Goal: Information Seeking & Learning: Learn about a topic

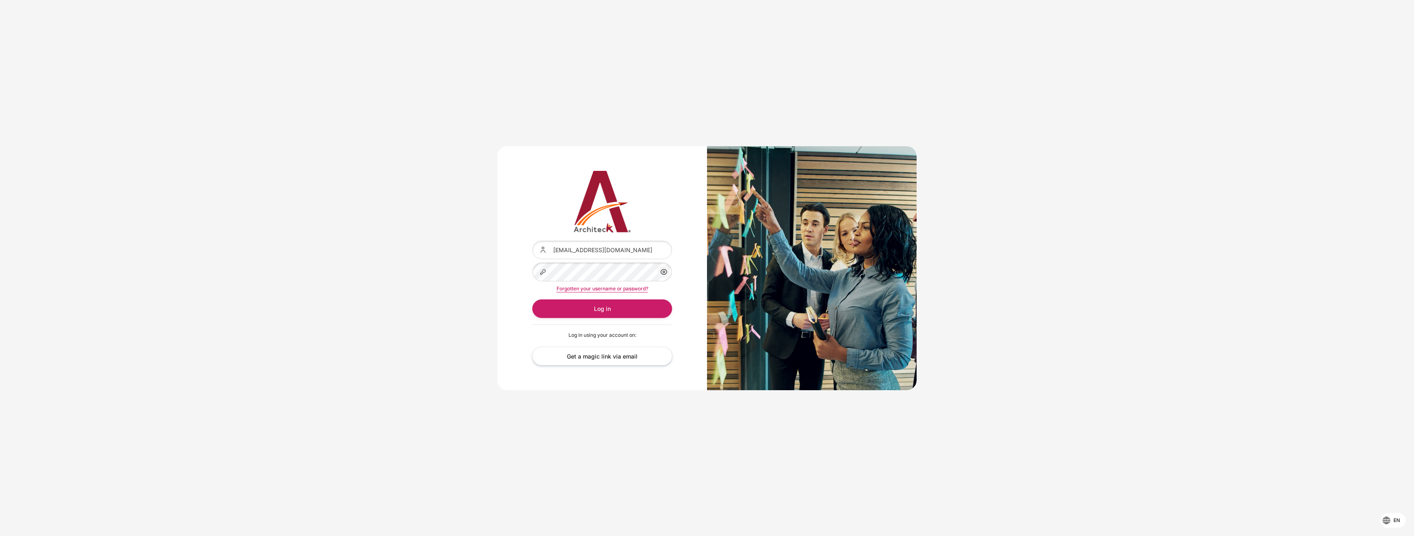
click at [532, 263] on div "Content" at bounding box center [532, 263] width 0 height 0
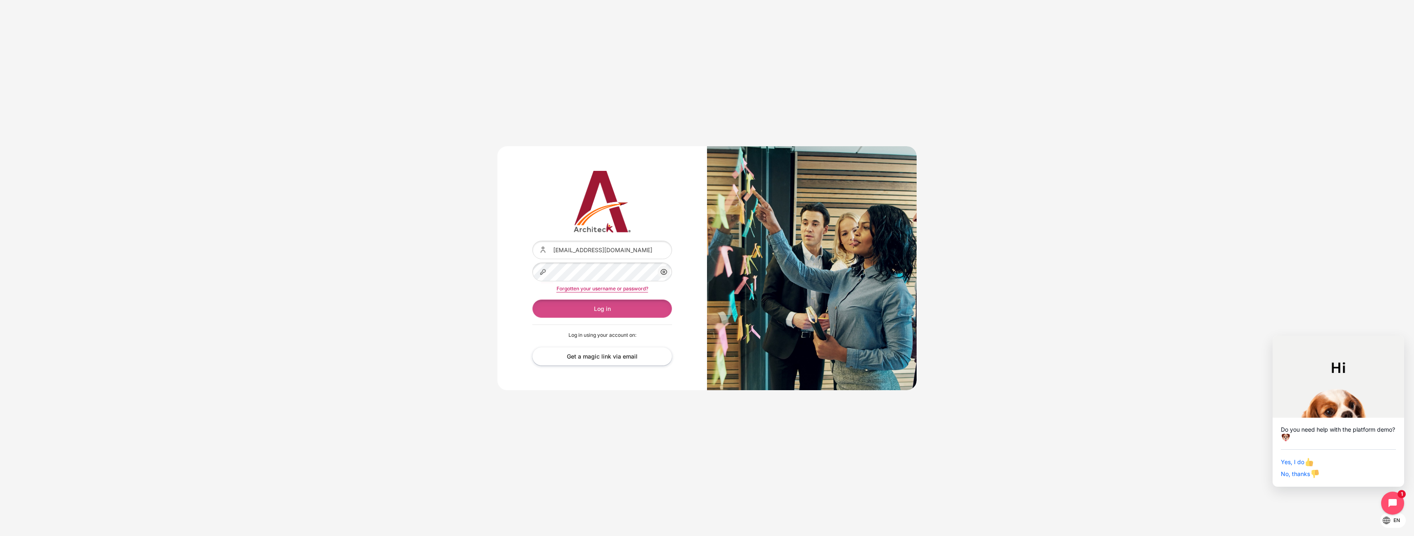
click at [600, 311] on button "Log in" at bounding box center [602, 309] width 140 height 18
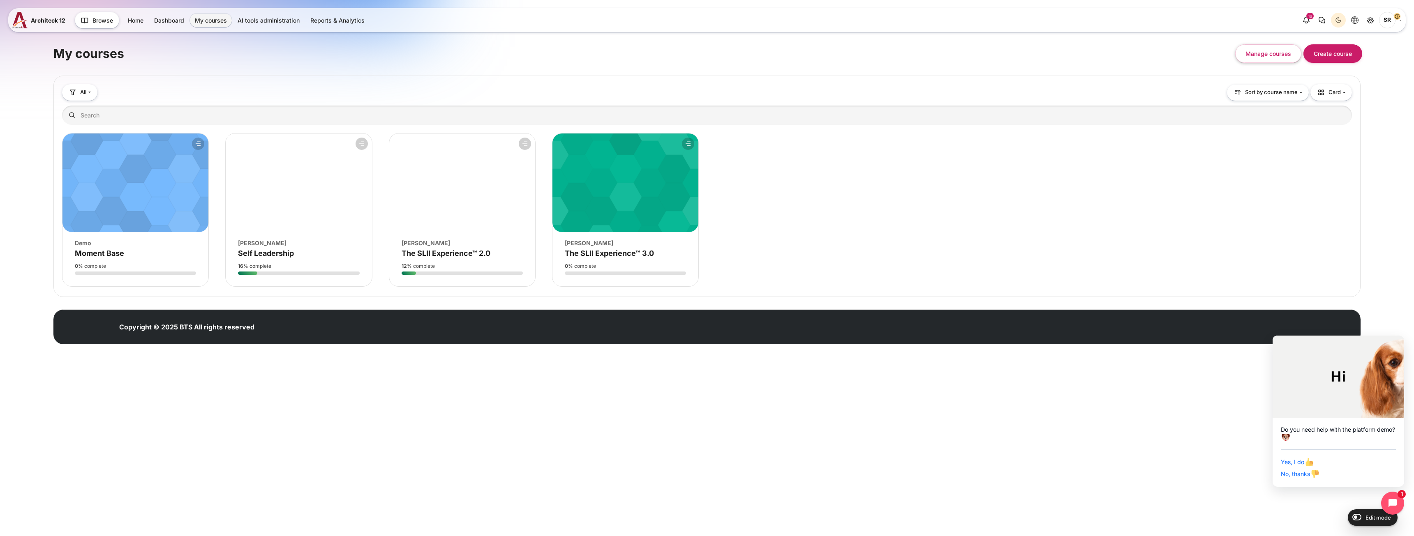
click at [601, 245] on div "Course image Blanchard" at bounding box center [625, 243] width 121 height 9
click at [601, 251] on span "The SLII Experience™ 3.0" at bounding box center [609, 253] width 89 height 9
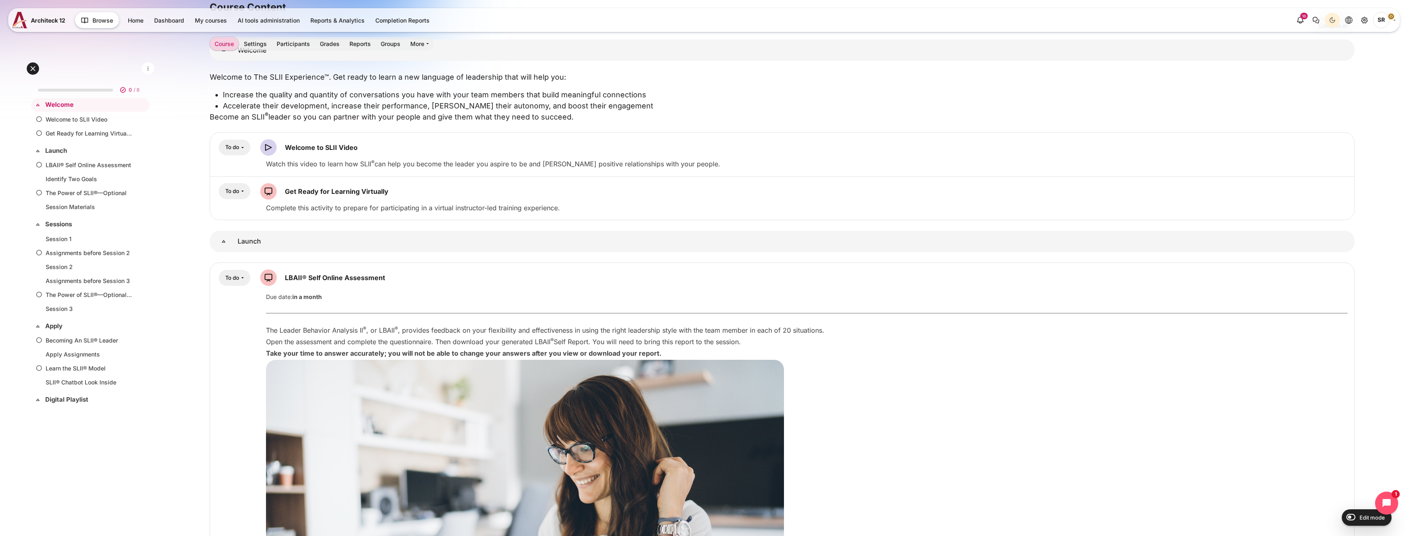
scroll to position [41, 0]
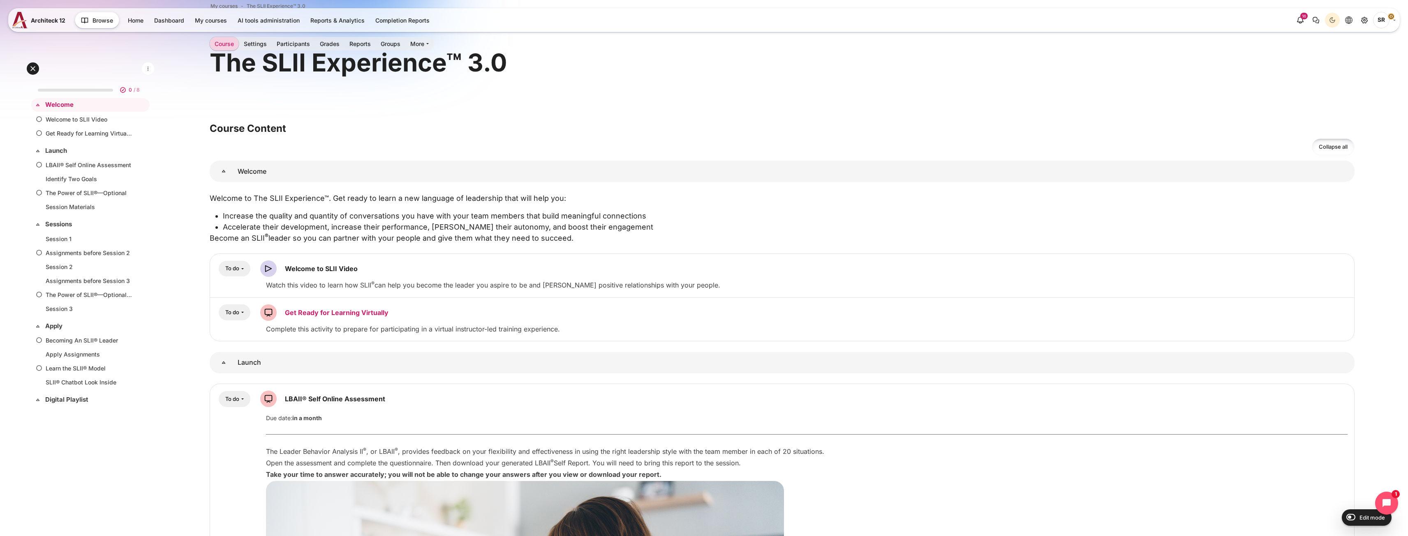
click at [324, 315] on link "Get Ready for Learning Virtually SCORM package" at bounding box center [337, 313] width 104 height 8
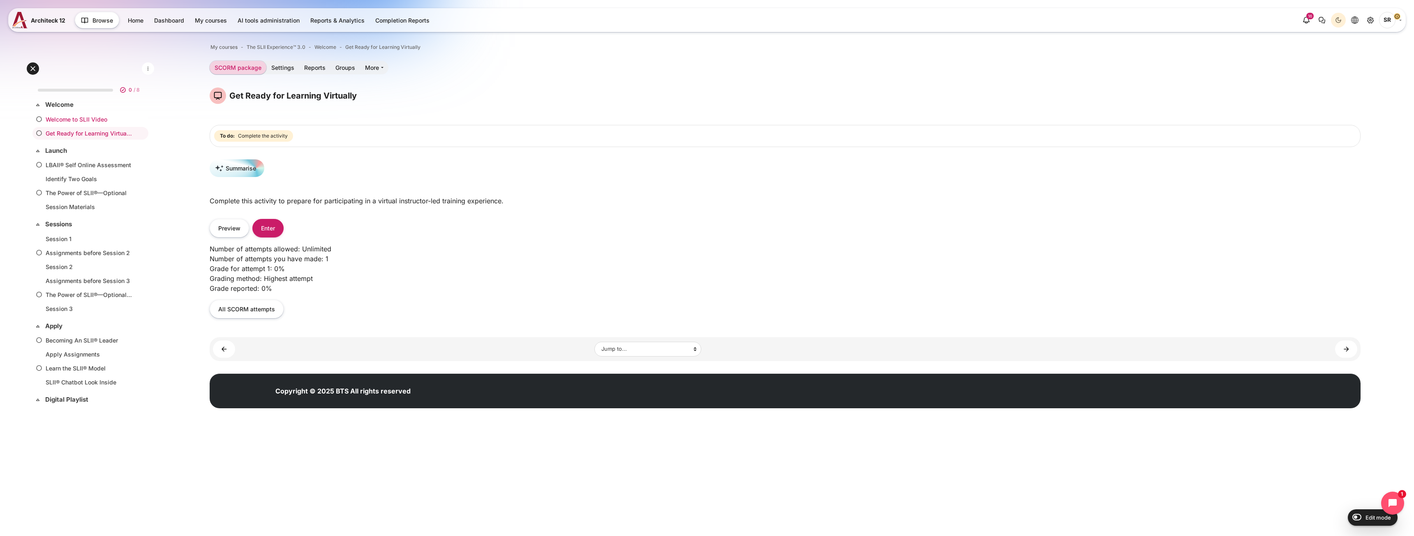
click at [105, 119] on link "Welcome to SLII Video" at bounding box center [89, 119] width 86 height 9
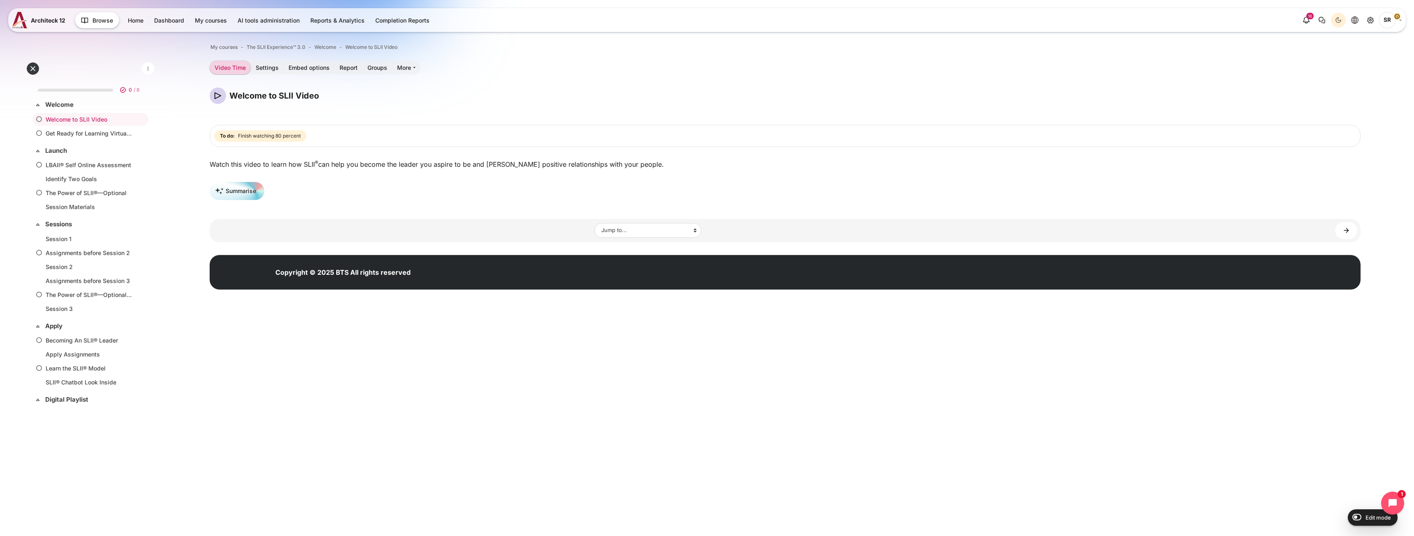
click at [222, 98] on img "Content" at bounding box center [218, 96] width 16 height 16
click at [428, 174] on div "Welcome to SLII Video Blocks Completion requirements To do: Finish watching 80 …" at bounding box center [785, 147] width 1151 height 119
click at [85, 169] on link "LBAII® Self Online Assessment" at bounding box center [89, 165] width 86 height 9
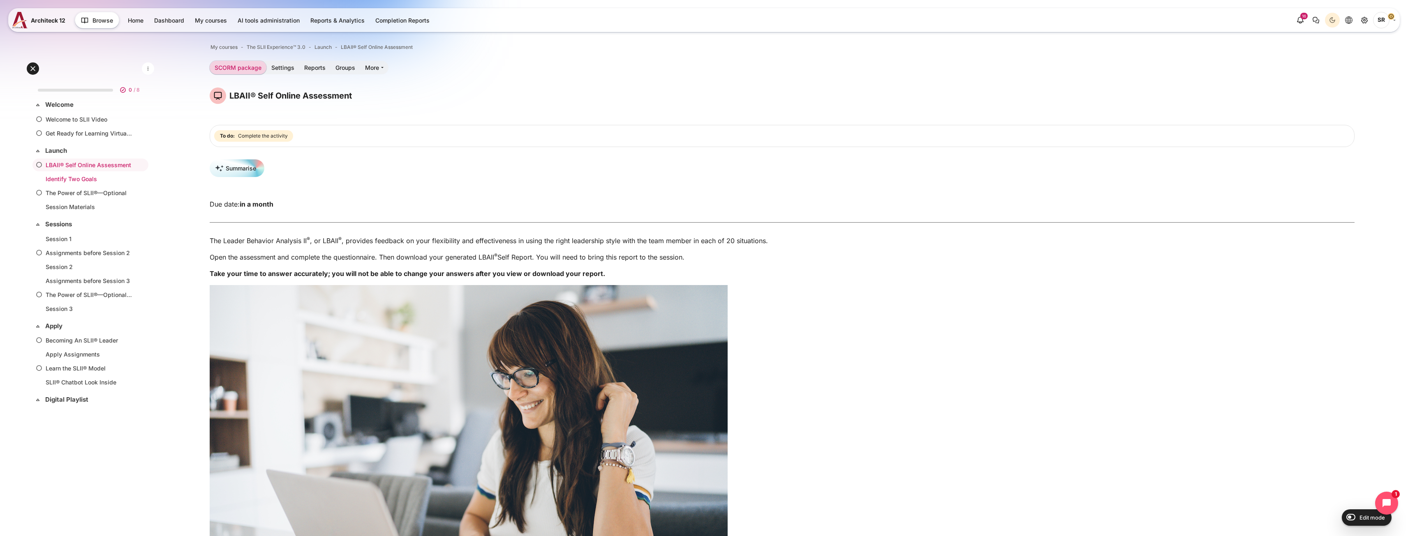
click at [91, 181] on link "Identify Two Goals" at bounding box center [89, 179] width 86 height 9
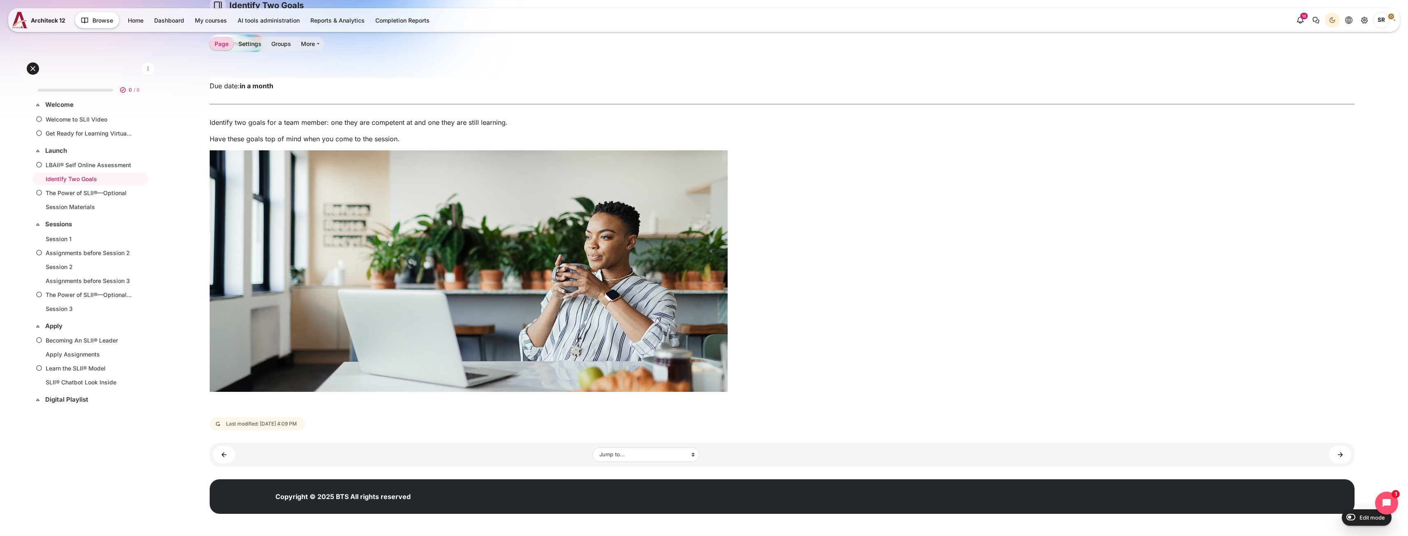
scroll to position [95, 0]
click at [91, 207] on link "Session Materials" at bounding box center [89, 207] width 86 height 9
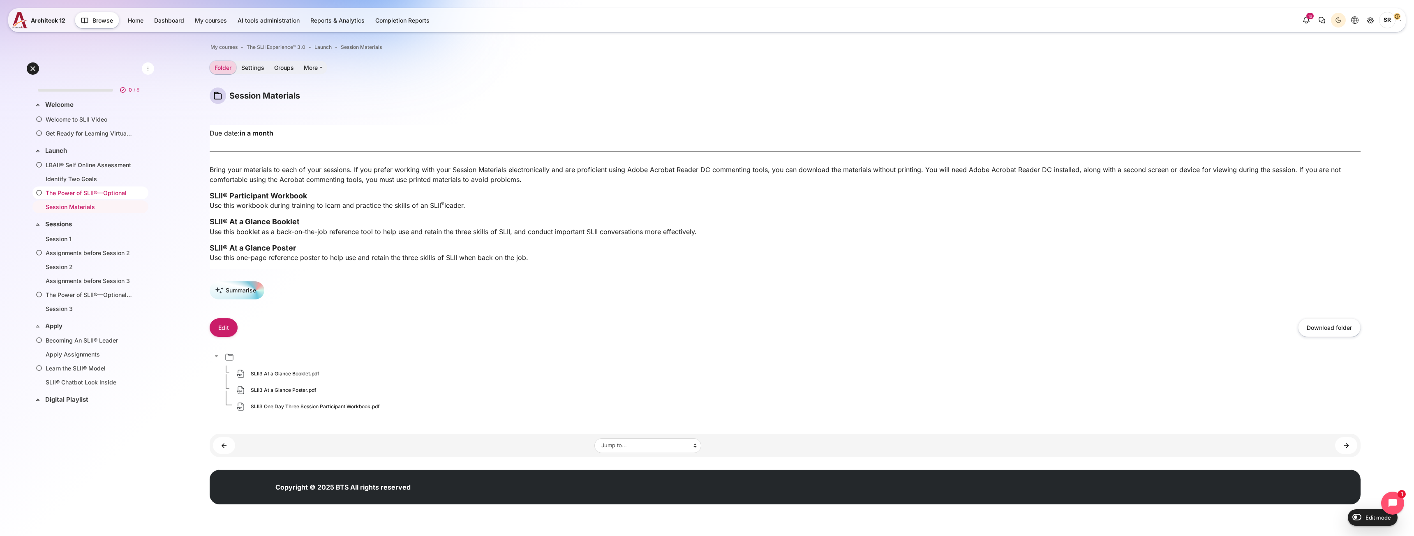
click at [99, 194] on link "The Power of SLII®—Optional" at bounding box center [89, 193] width 86 height 9
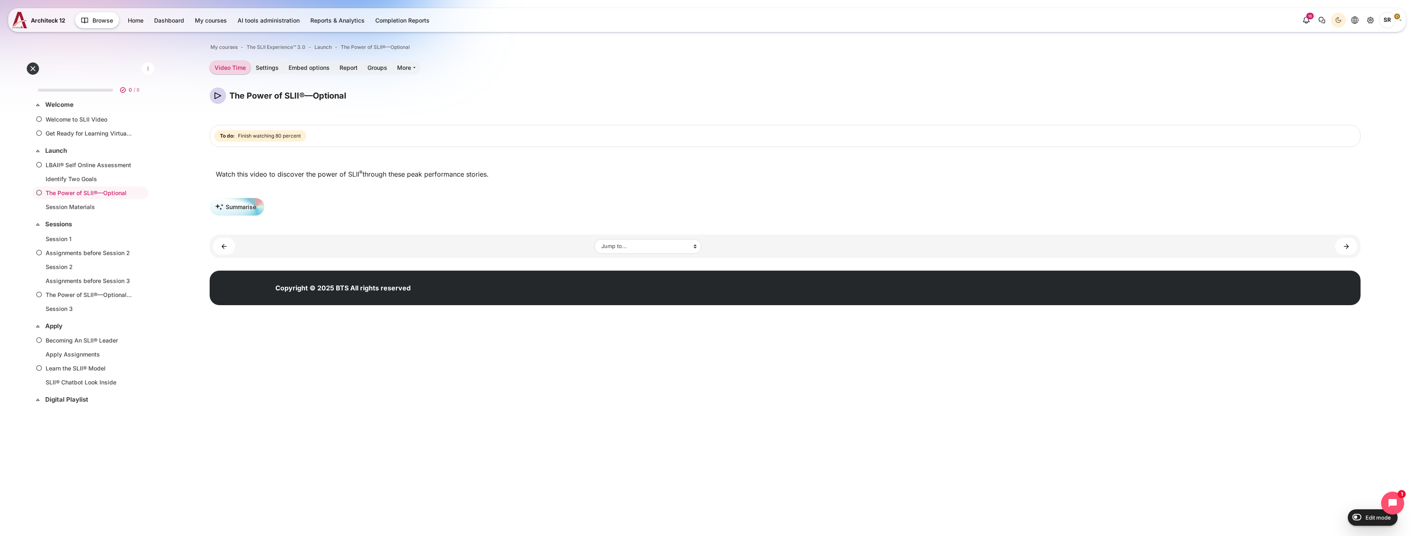
click at [372, 160] on div "Content" at bounding box center [785, 164] width 1151 height 10
click at [379, 173] on p "Watch this video to discover the power of SLII ® through these peak performance…" at bounding box center [785, 174] width 1139 height 10
click at [462, 176] on p "Watch this video to discover the power of SLII ® through these peak performance…" at bounding box center [785, 174] width 1139 height 10
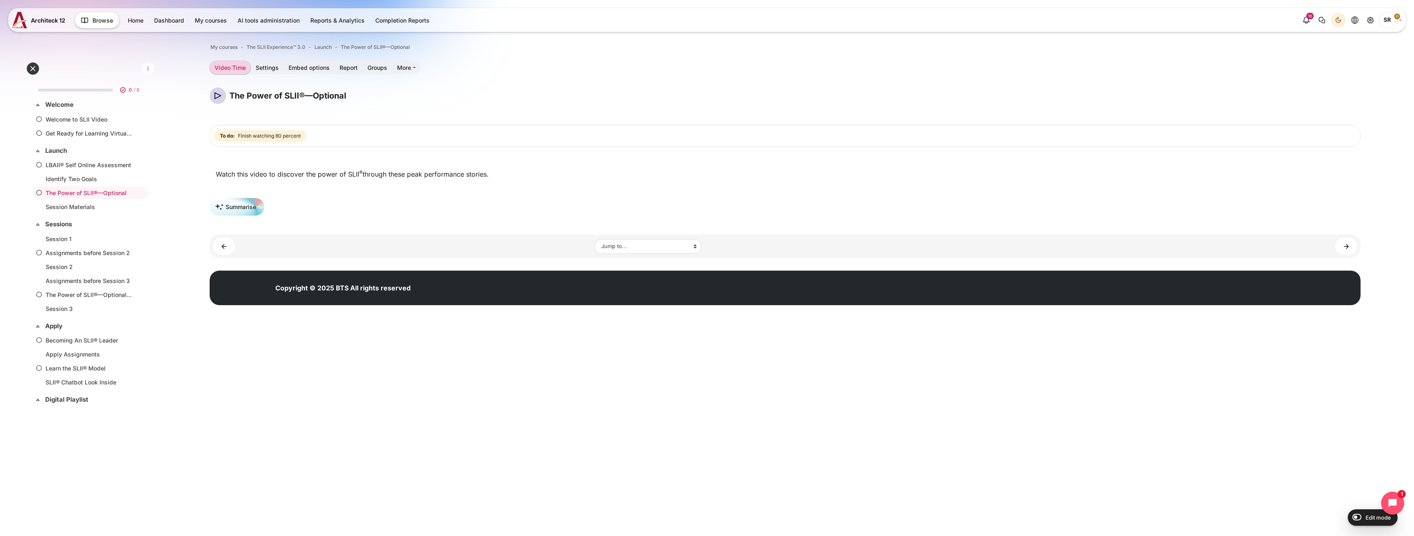
click at [273, 138] on span "Finish watching 80 percent" at bounding box center [269, 135] width 63 height 7
click at [268, 68] on link "Settings" at bounding box center [267, 68] width 33 height 14
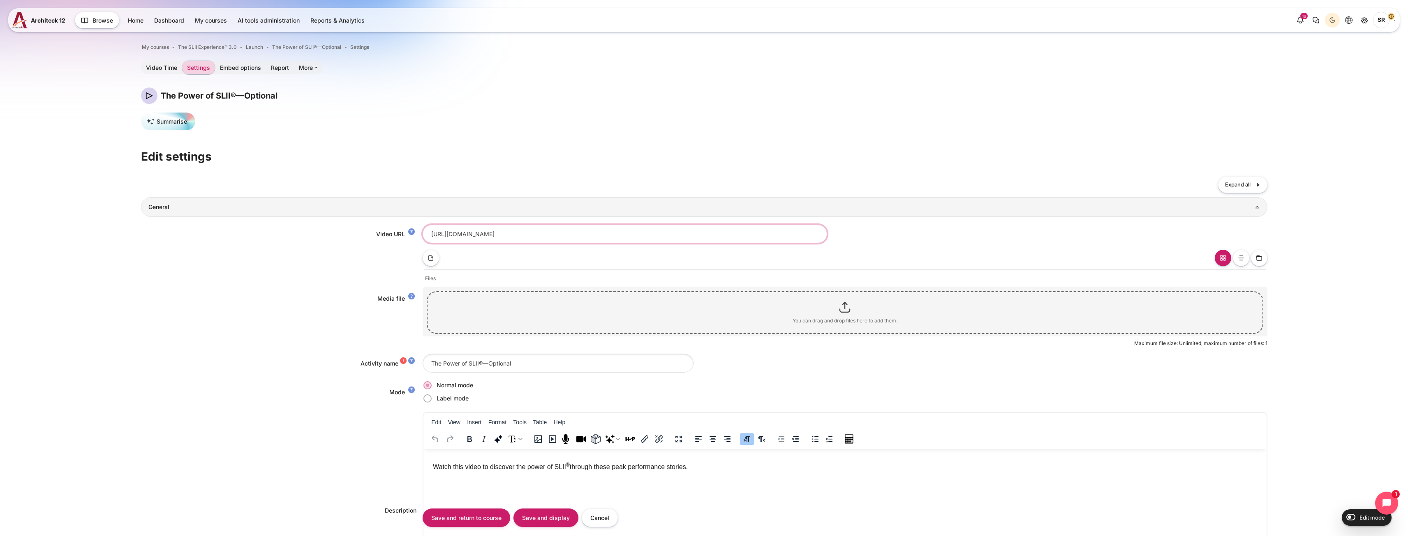
drag, startPoint x: 605, startPoint y: 237, endPoint x: 364, endPoint y: 231, distance: 241.4
click at [364, 231] on div "Video URL https://vimeo.com/1098437403/dfed6b7834?share=copy" at bounding box center [704, 234] width 1126 height 18
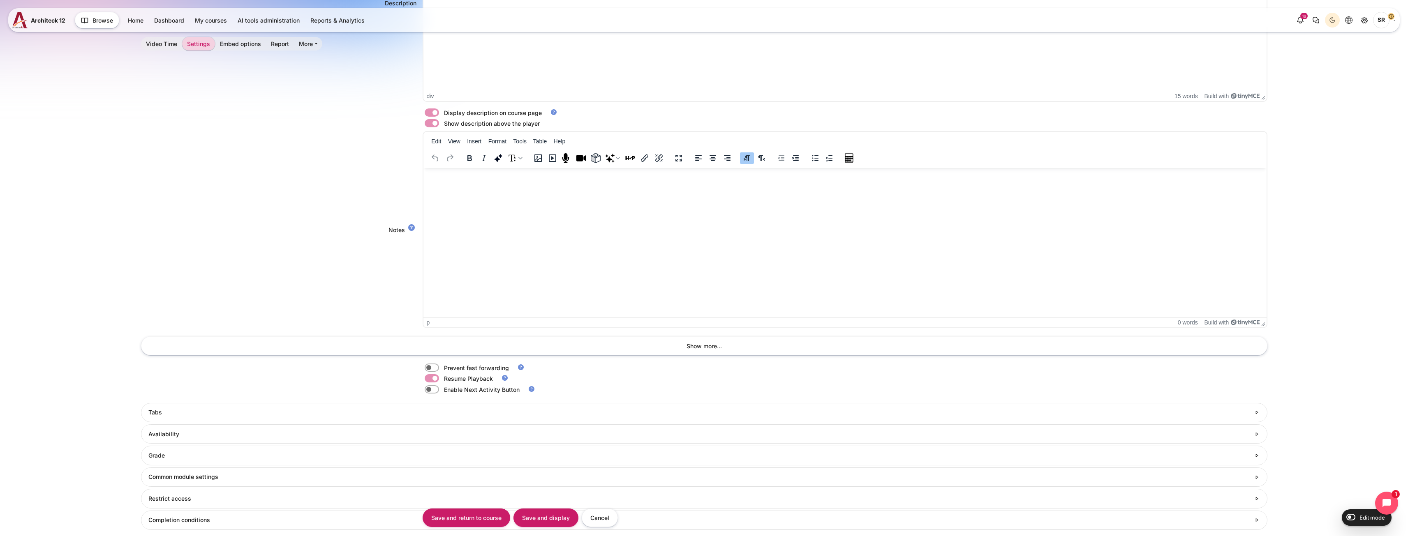
scroll to position [634, 0]
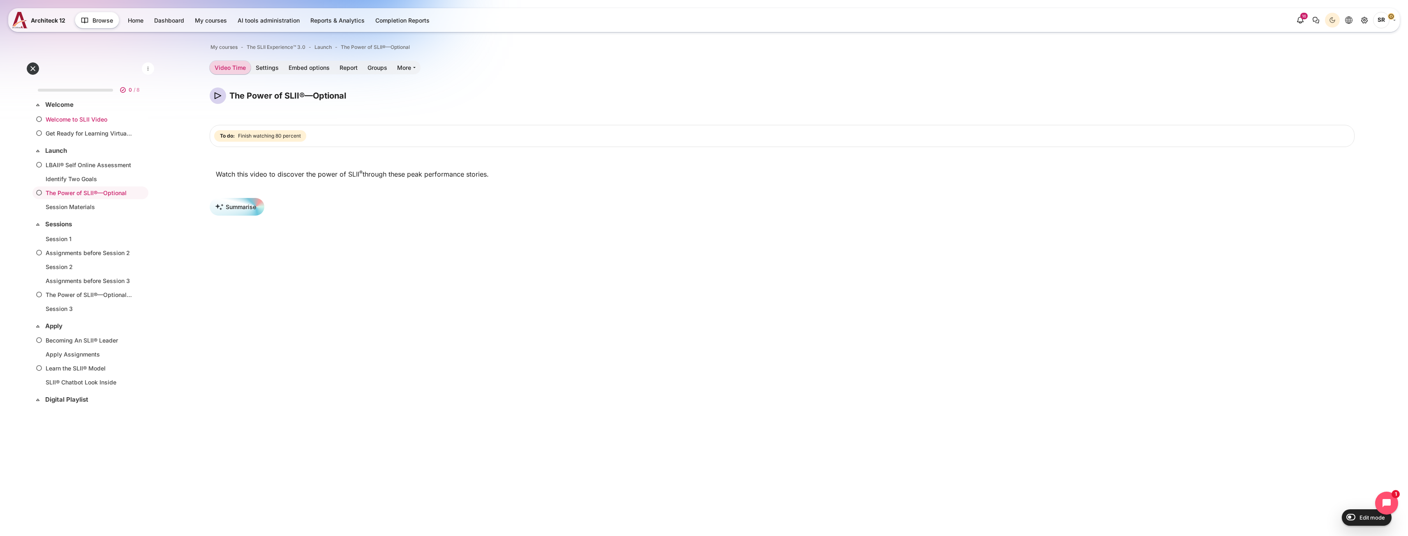
click at [75, 123] on link "Welcome to SLII Video" at bounding box center [89, 119] width 86 height 9
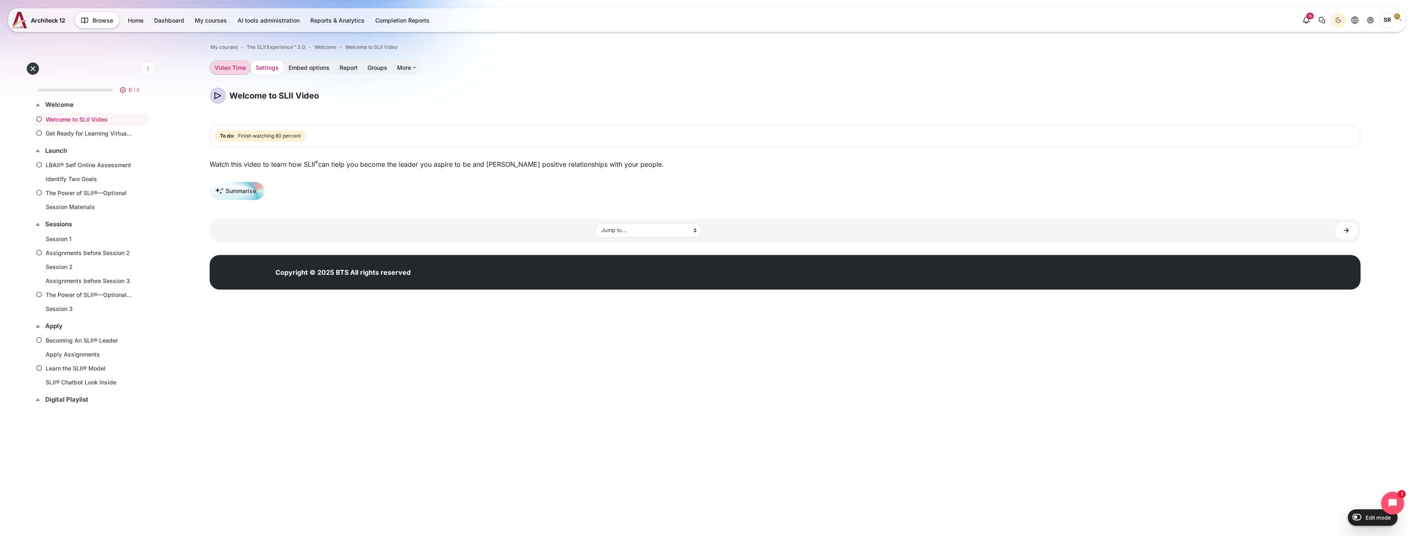
click at [264, 72] on link "Settings" at bounding box center [267, 68] width 33 height 14
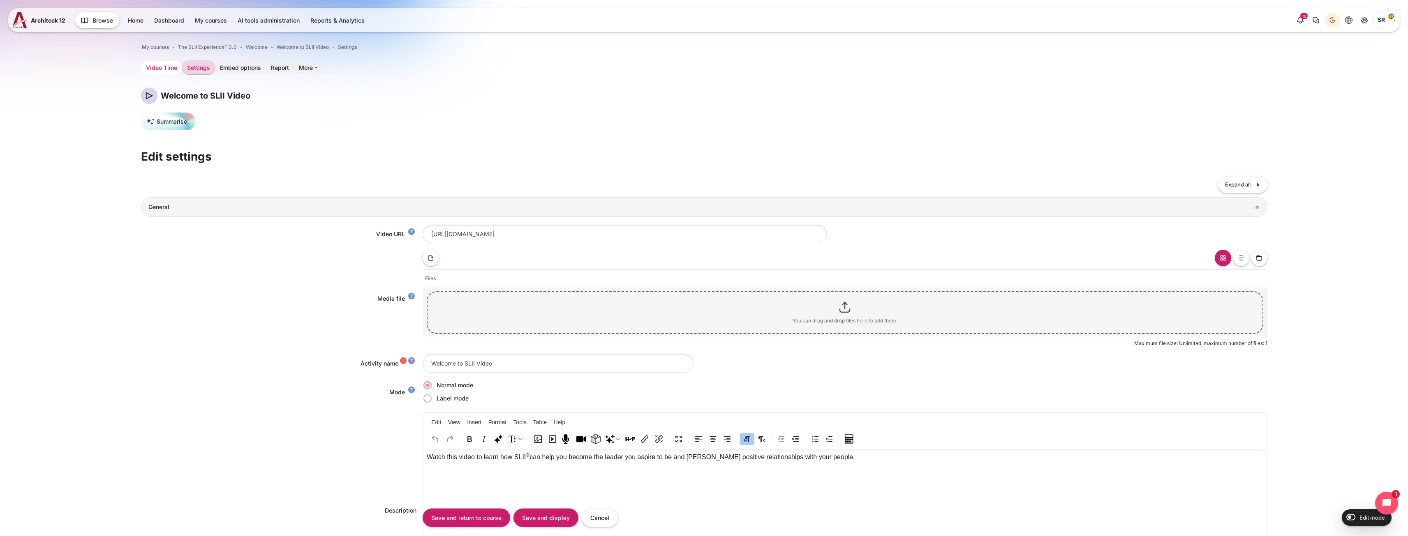
click at [166, 68] on link "Video Time" at bounding box center [161, 68] width 41 height 14
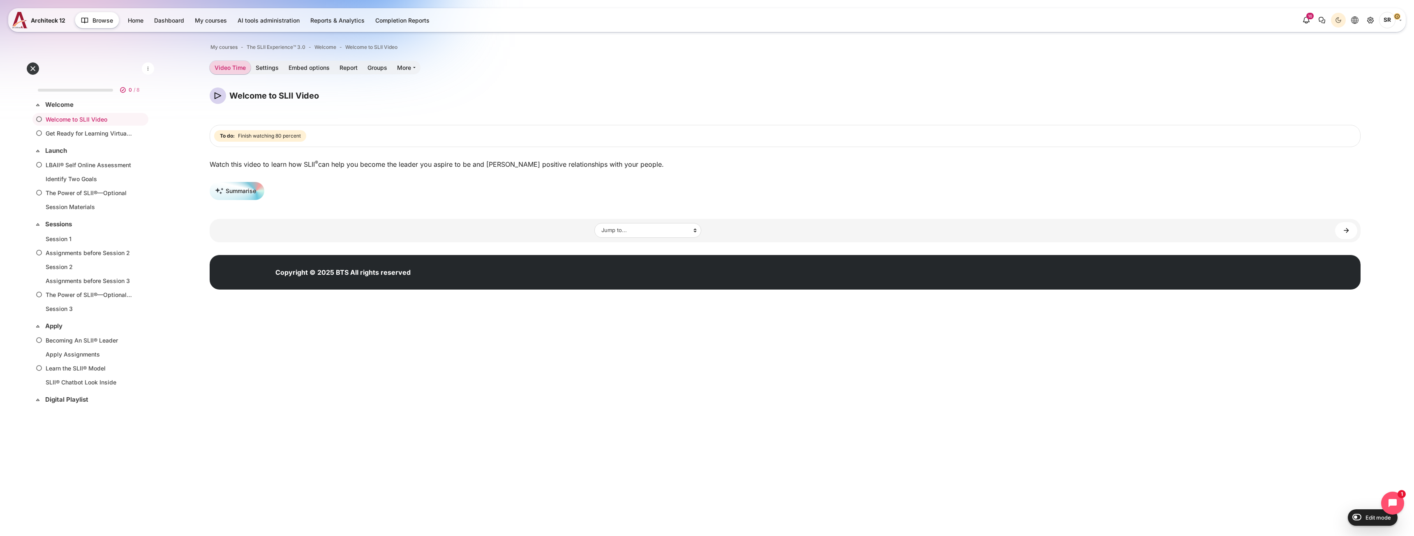
click at [551, 164] on p "Watch this video to learn how SLII ® can help you become the leader you aspire …" at bounding box center [785, 164] width 1151 height 10
click at [439, 312] on html "Skip to main content Expand all Collapse all 0 / 8 Expand" at bounding box center [707, 156] width 1414 height 312
click at [64, 106] on link "Welcome" at bounding box center [89, 104] width 89 height 9
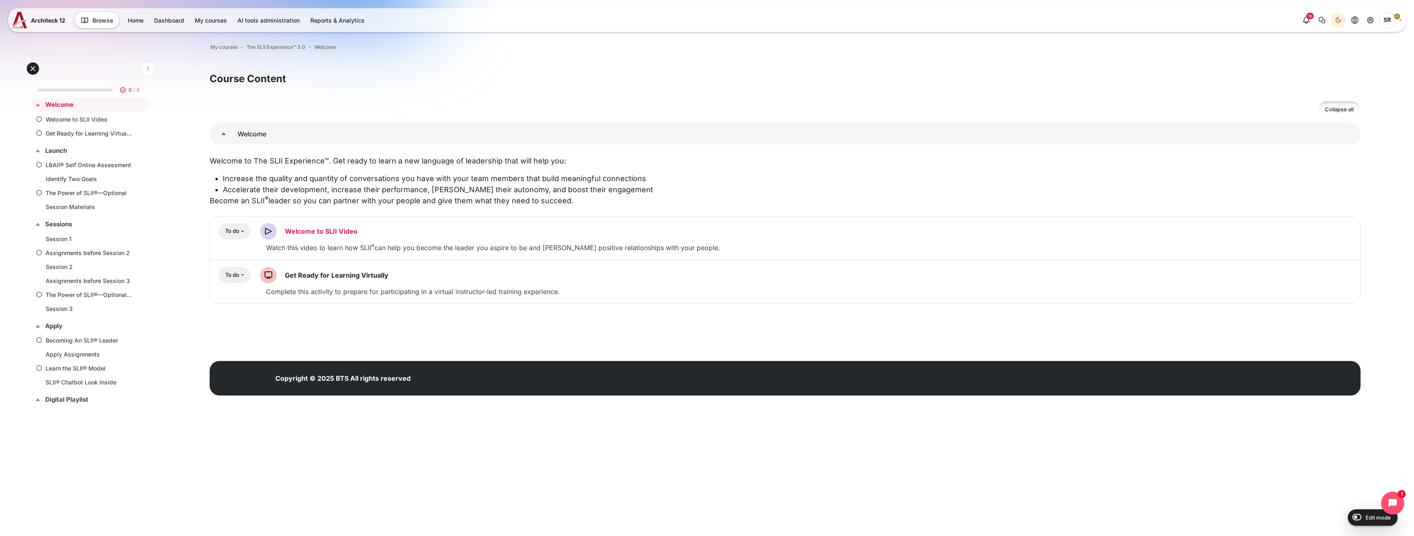
click at [326, 233] on link "Welcome to SLII Video Video Time" at bounding box center [321, 231] width 73 height 8
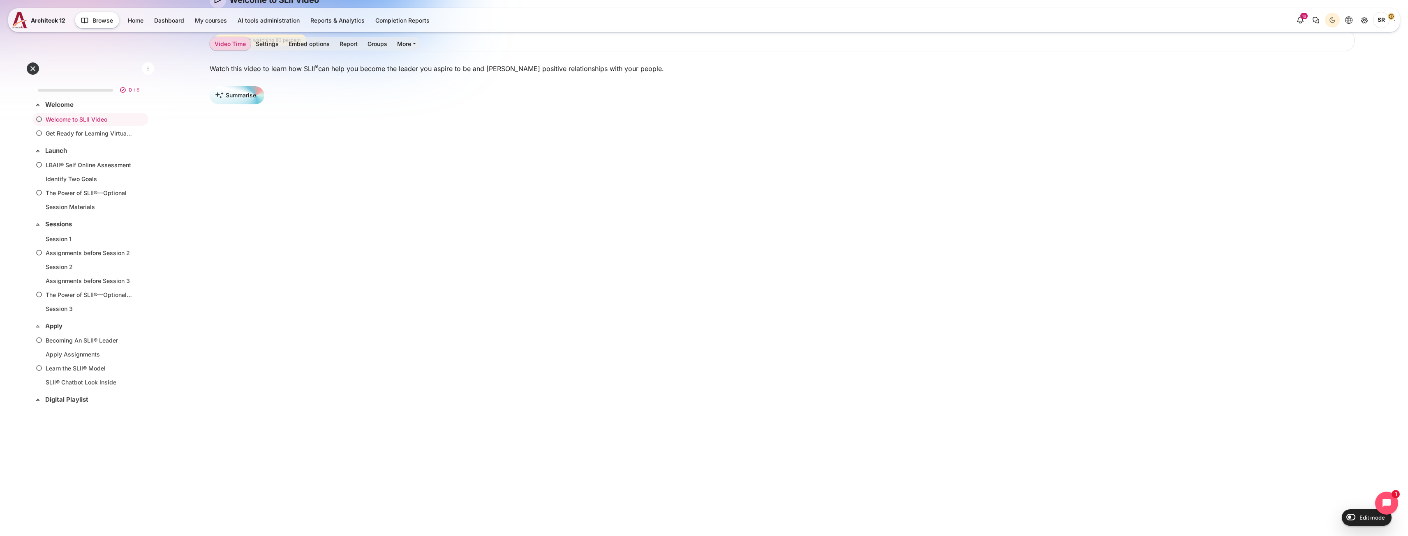
scroll to position [14, 0]
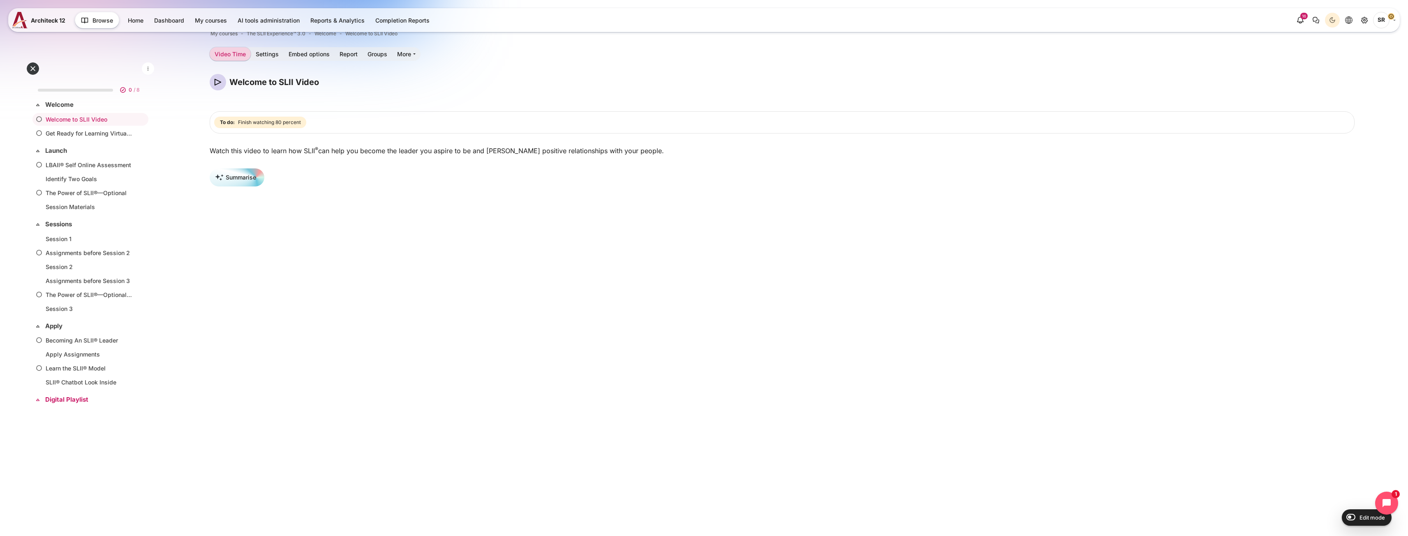
click at [65, 400] on link "Digital Playlist" at bounding box center [89, 399] width 89 height 9
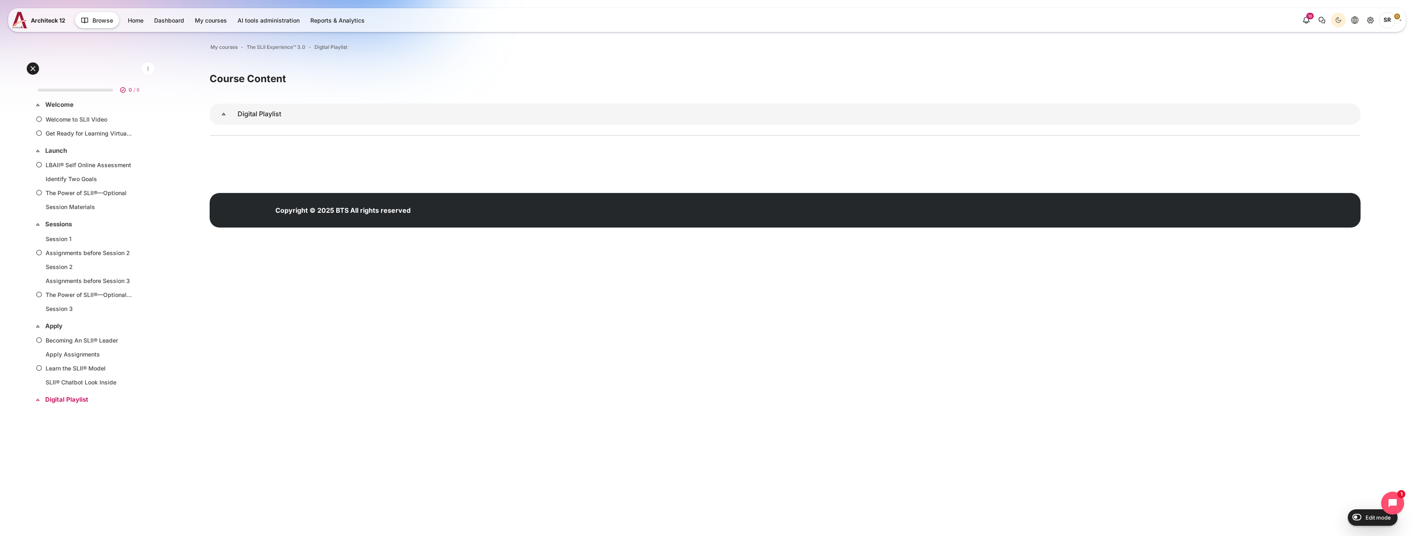
click at [36, 404] on icon at bounding box center [38, 400] width 8 height 8
click at [89, 343] on link "Becoming An SLII® Leader" at bounding box center [89, 340] width 86 height 9
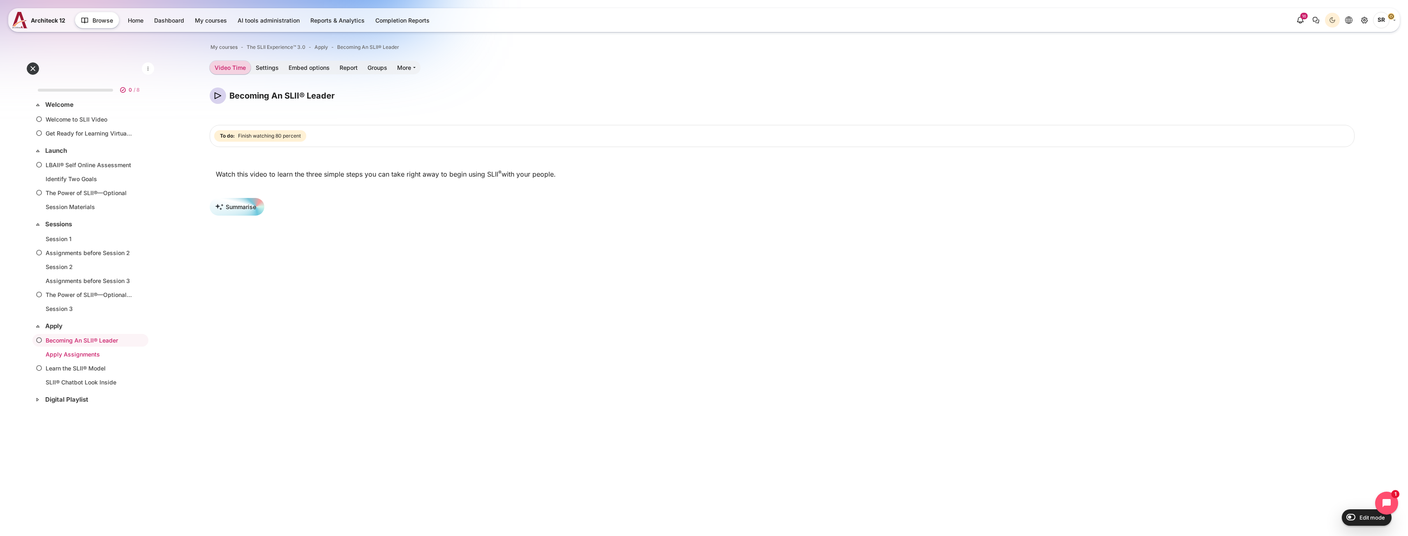
click at [77, 358] on link "Apply Assignments" at bounding box center [89, 354] width 86 height 9
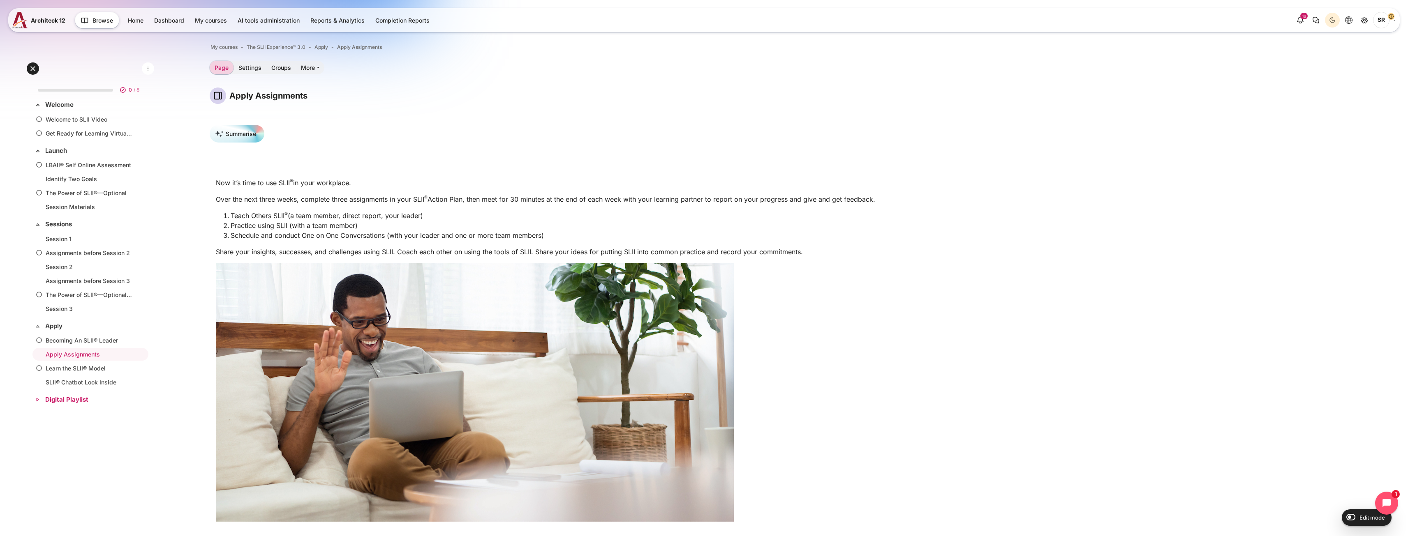
click at [74, 399] on link "Digital Playlist" at bounding box center [89, 399] width 89 height 9
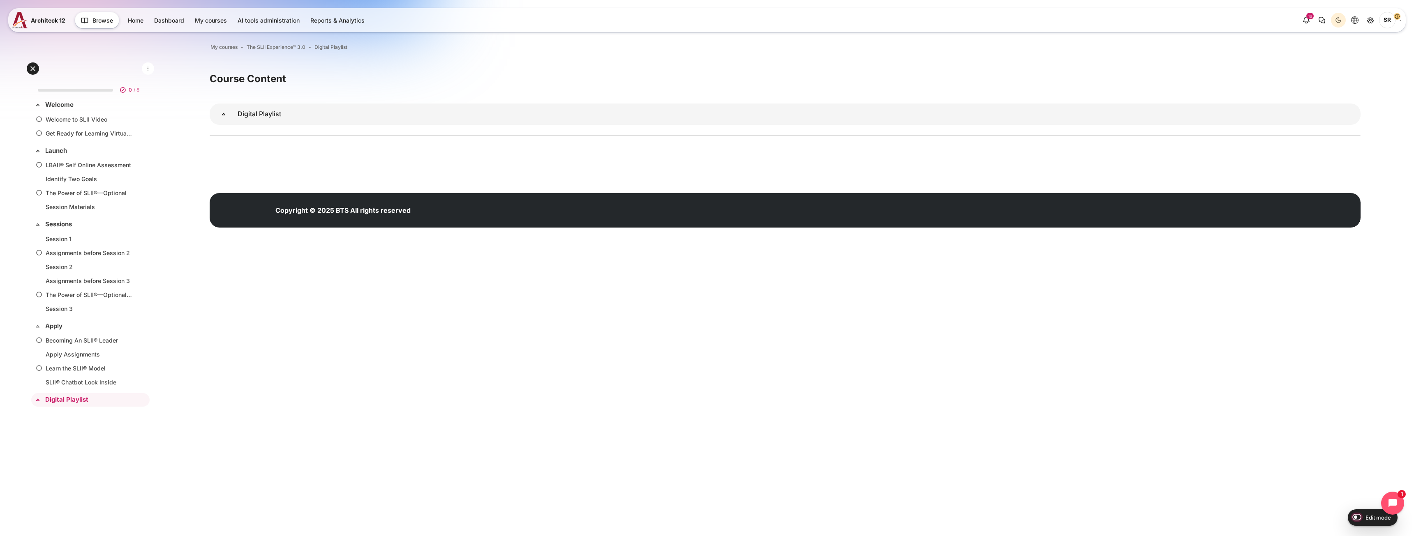
click at [1359, 521] on input "Edit mode" at bounding box center [1355, 517] width 14 height 8
checkbox input "true"
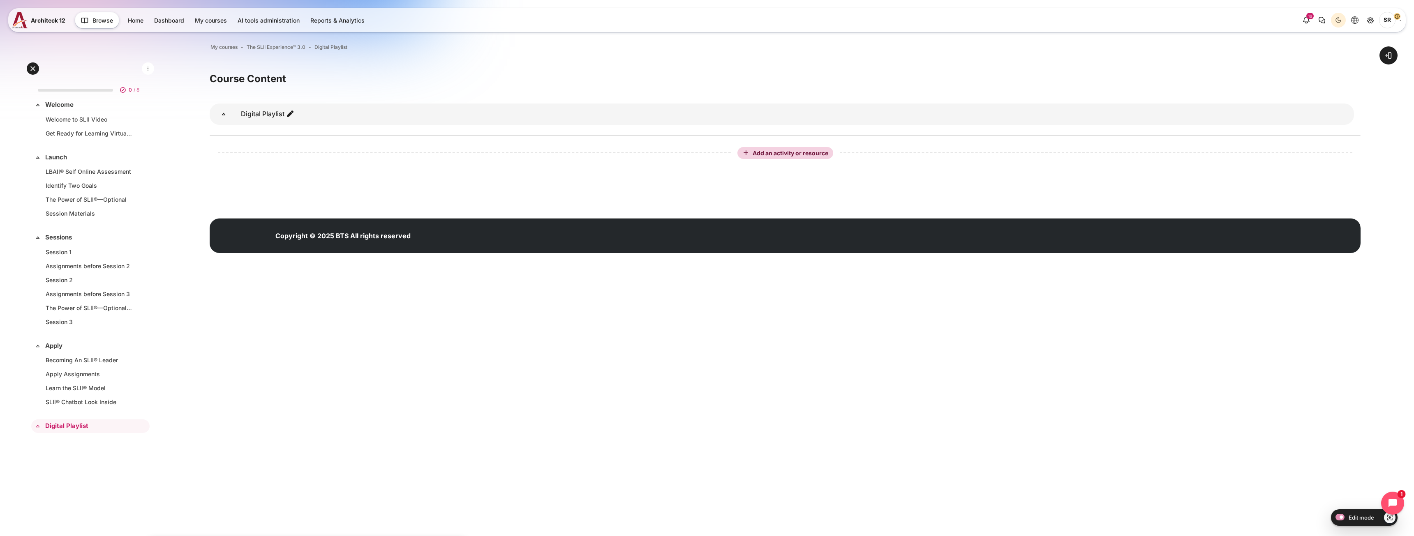
click at [535, 275] on html "Skip to main content Expand all Collapse all 0 / 8 Expand" at bounding box center [707, 137] width 1414 height 275
